Goal: Check status: Check status

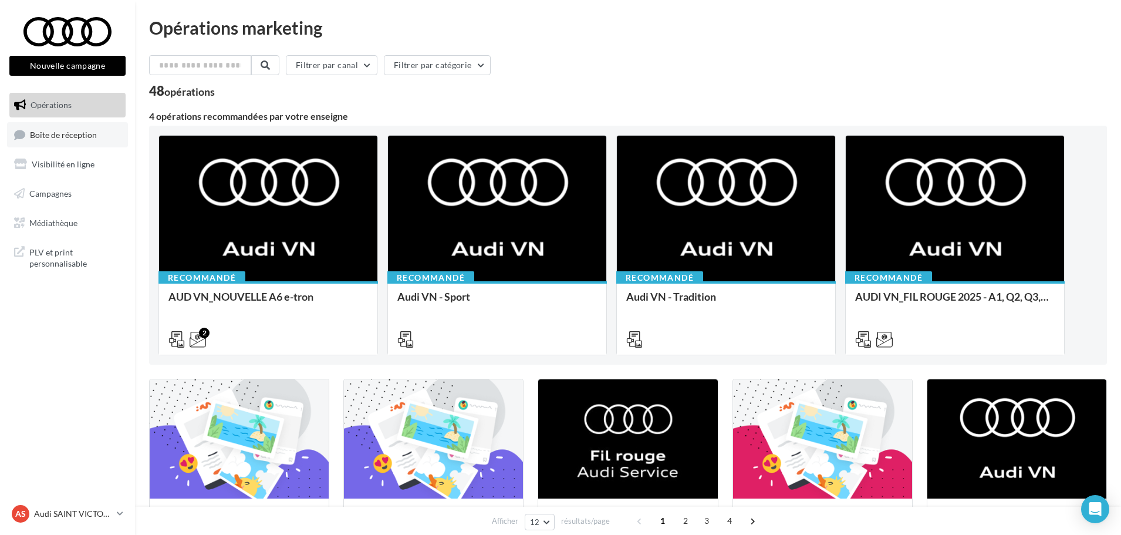
click at [88, 142] on link "Boîte de réception" at bounding box center [67, 134] width 121 height 25
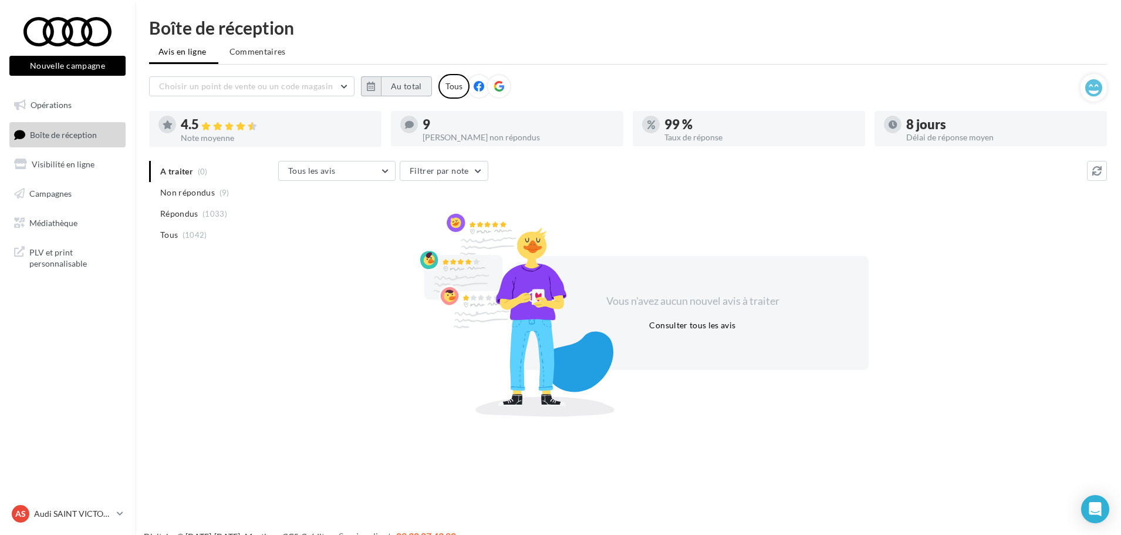
click at [401, 87] on button "Au total" at bounding box center [406, 86] width 51 height 20
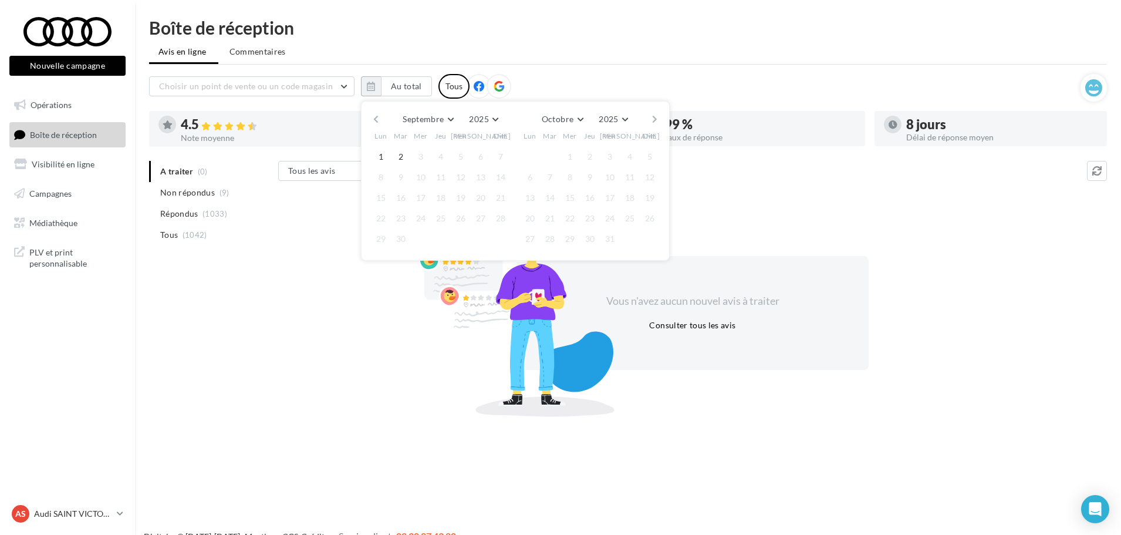
click at [380, 119] on button "button" at bounding box center [376, 119] width 10 height 16
click at [397, 153] on button "1" at bounding box center [401, 157] width 18 height 18
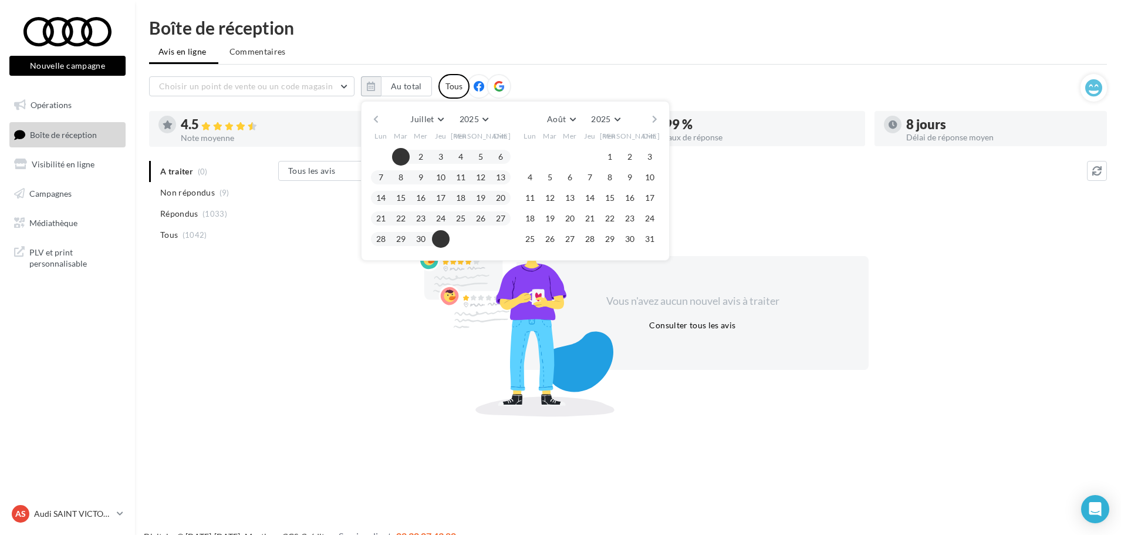
click at [446, 236] on button "31" at bounding box center [441, 239] width 18 height 18
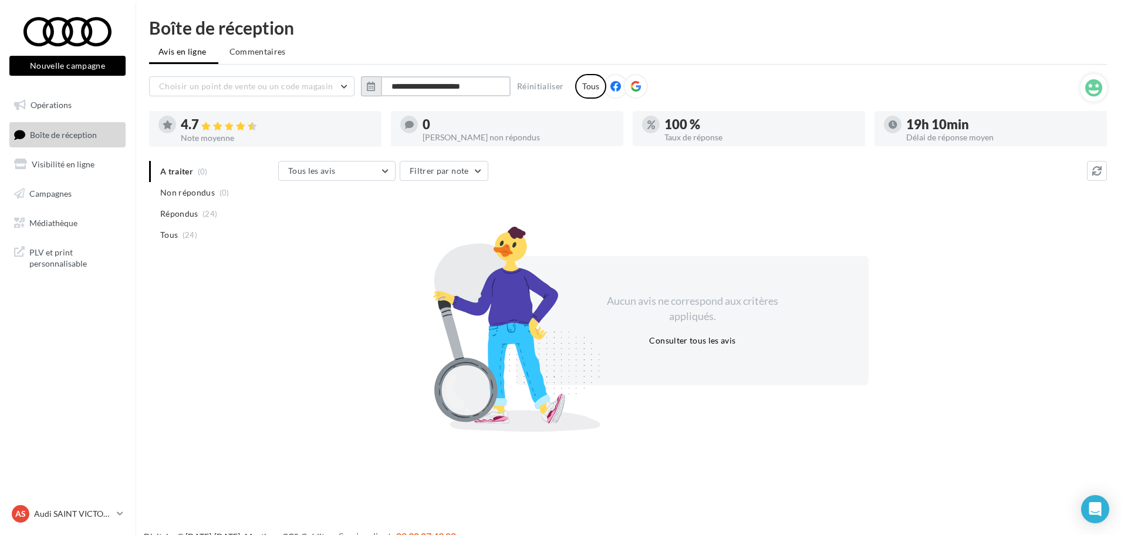
click at [431, 82] on input "**********" at bounding box center [446, 86] width 130 height 20
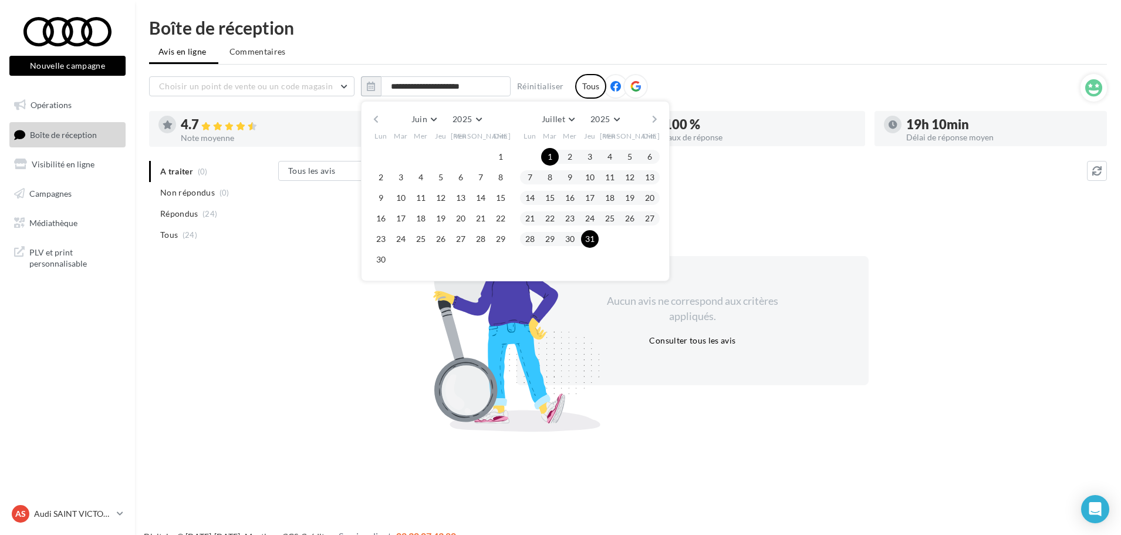
click at [653, 117] on button "button" at bounding box center [655, 119] width 10 height 16
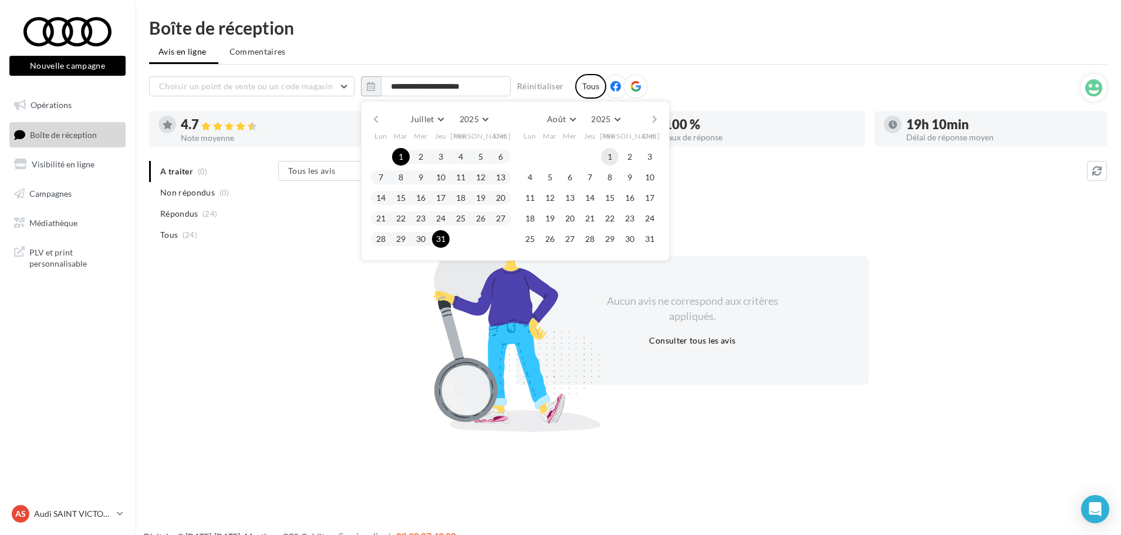
click at [614, 153] on button "1" at bounding box center [610, 157] width 18 height 18
click at [652, 242] on button "31" at bounding box center [650, 239] width 18 height 18
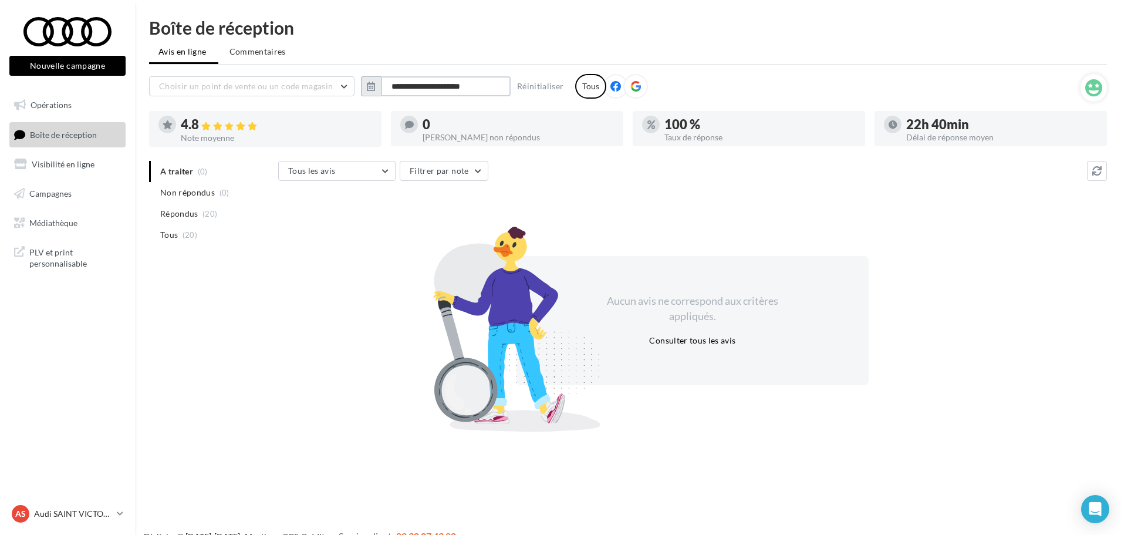
click at [447, 80] on input "**********" at bounding box center [446, 86] width 130 height 20
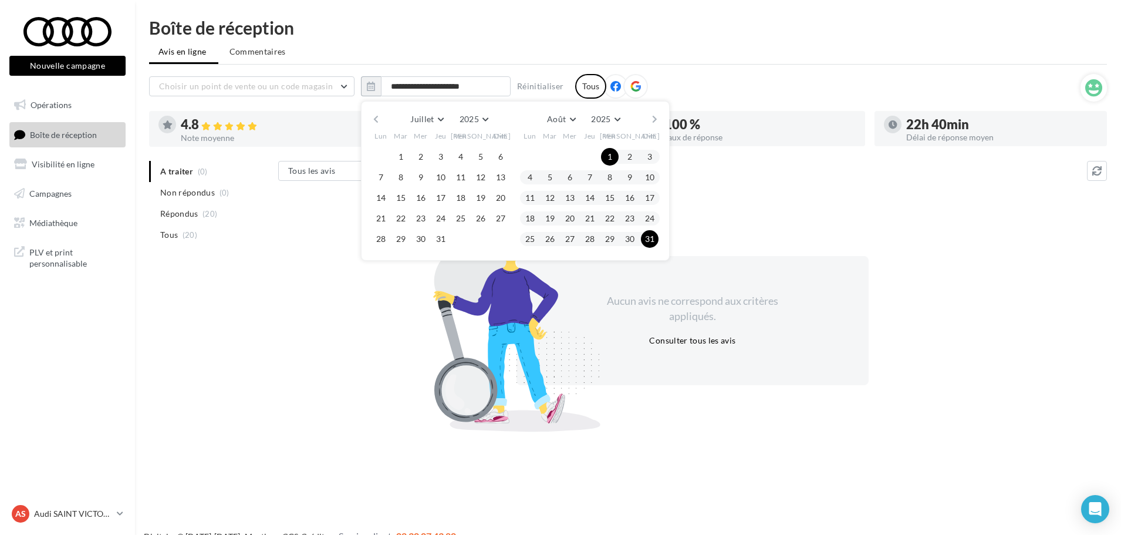
click at [653, 123] on button "button" at bounding box center [655, 119] width 10 height 16
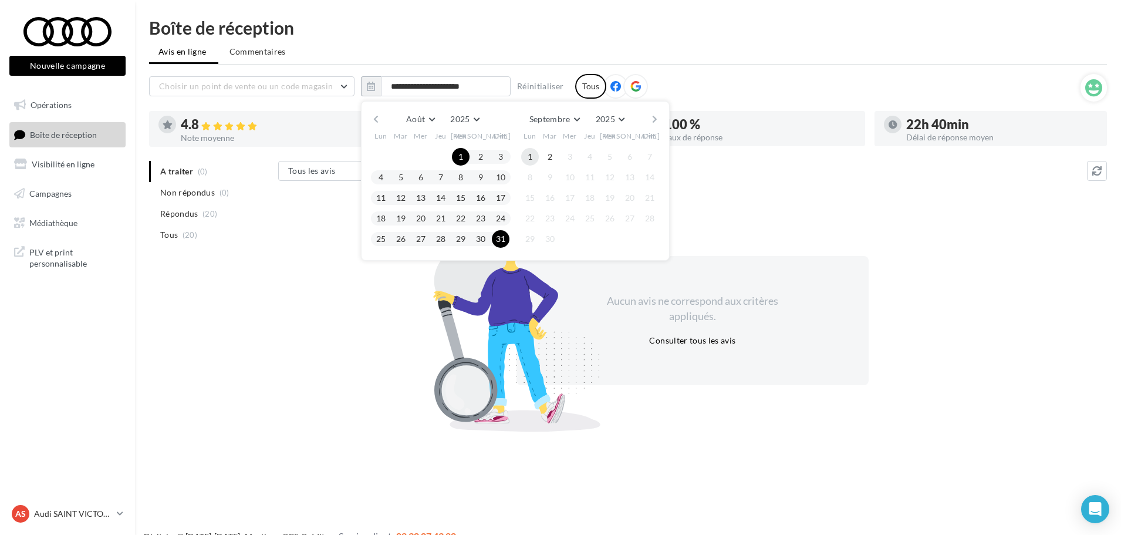
click at [529, 152] on button "1" at bounding box center [530, 157] width 18 height 18
click at [551, 158] on button "2" at bounding box center [550, 157] width 18 height 18
